Goal: Transaction & Acquisition: Purchase product/service

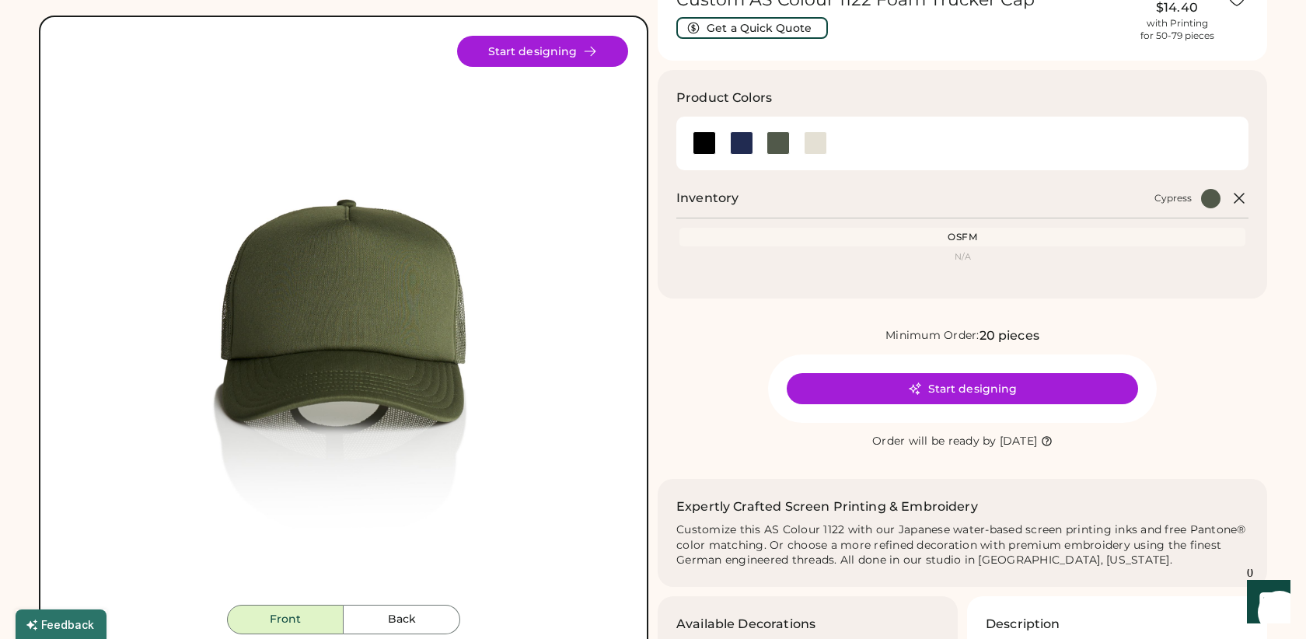
scroll to position [96, 0]
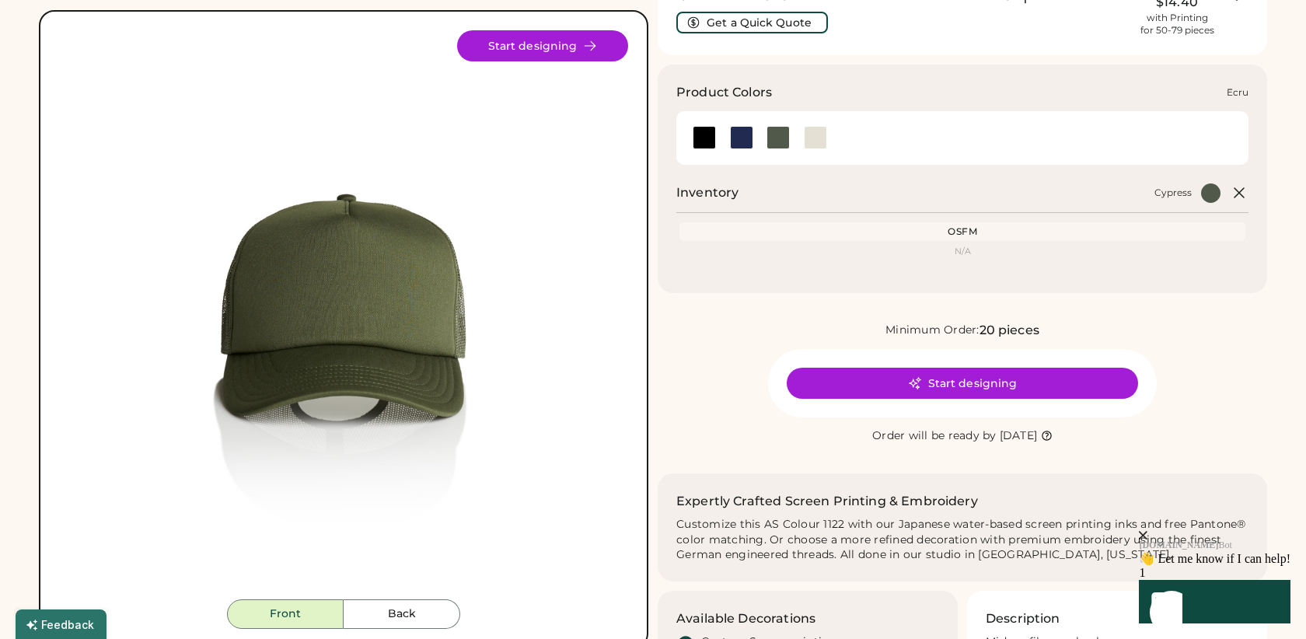
click at [815, 139] on div at bounding box center [815, 137] width 23 height 23
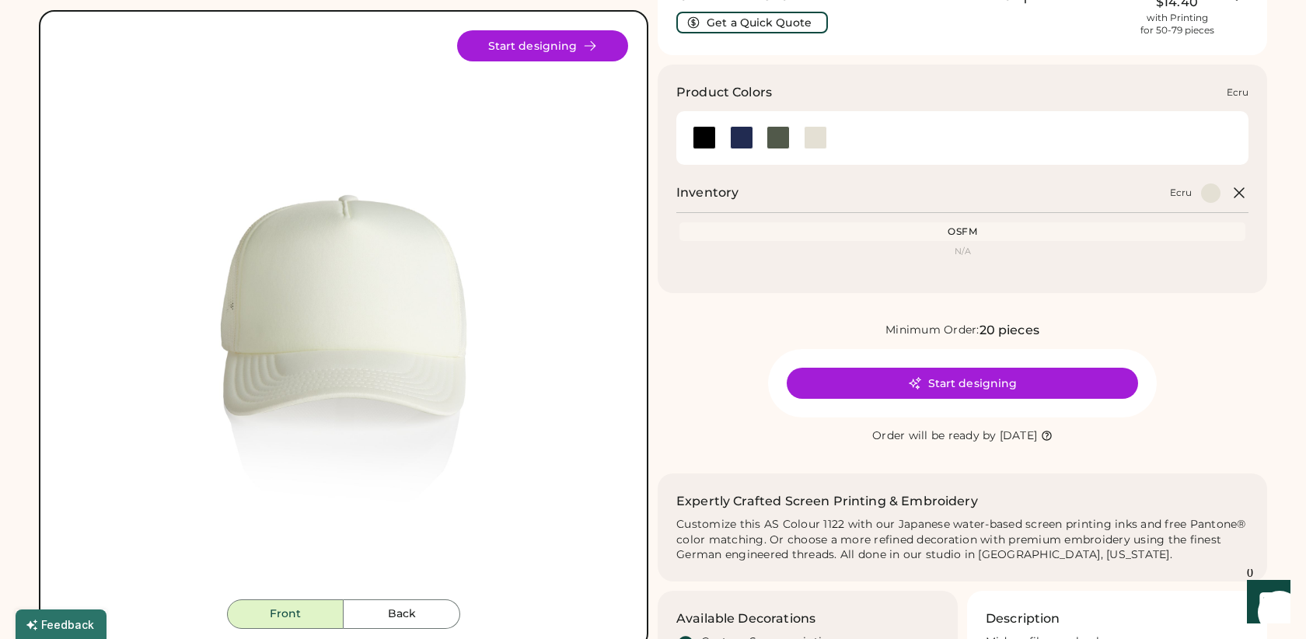
click at [818, 138] on div at bounding box center [815, 137] width 23 height 23
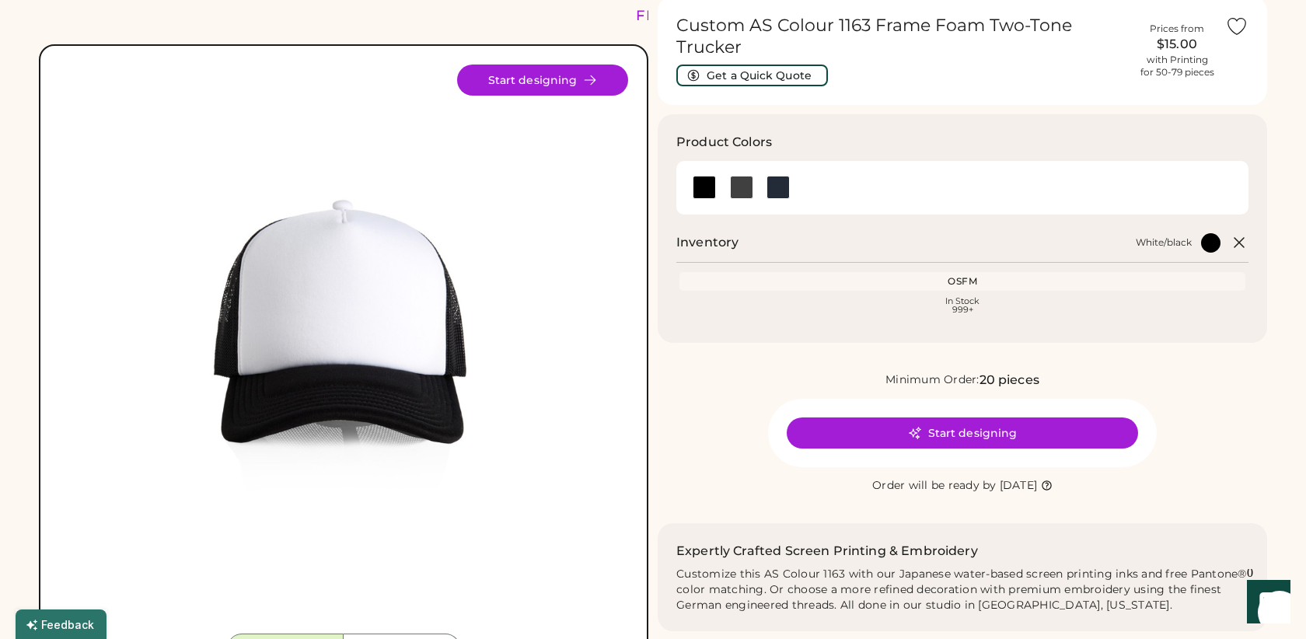
scroll to position [68, 0]
